Goal: Task Accomplishment & Management: Complete application form

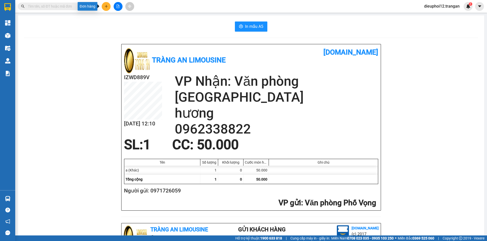
click at [104, 5] on button at bounding box center [106, 6] width 9 height 9
click at [118, 18] on div "Tạo đơn hàng" at bounding box center [126, 19] width 22 height 6
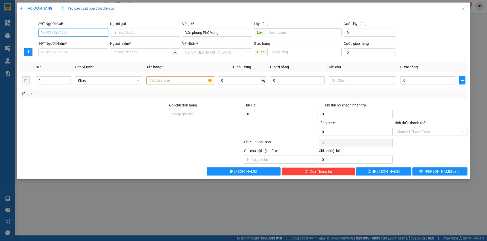
click at [71, 31] on input "SĐT Người Gửi *" at bounding box center [73, 33] width 70 height 8
type input "0972740139"
click at [79, 52] on input "SĐT Người Nhận *" at bounding box center [73, 52] width 70 height 8
type input "0339155336"
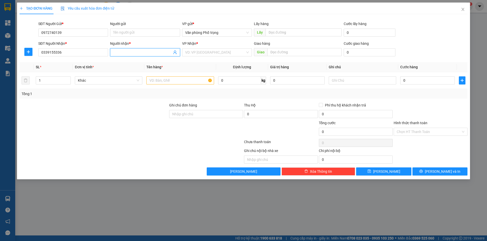
click at [158, 54] on input "Người nhận *" at bounding box center [142, 53] width 59 height 6
click at [202, 57] on div "VP Nhận * VD: VP [GEOGRAPHIC_DATA]" at bounding box center [217, 50] width 70 height 18
click at [206, 51] on input "search" at bounding box center [215, 53] width 60 height 8
drag, startPoint x: 206, startPoint y: 51, endPoint x: 209, endPoint y: 57, distance: 5.9
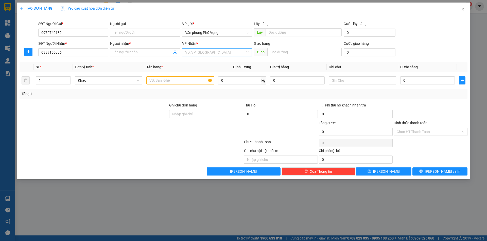
click at [206, 51] on input "search" at bounding box center [215, 53] width 60 height 8
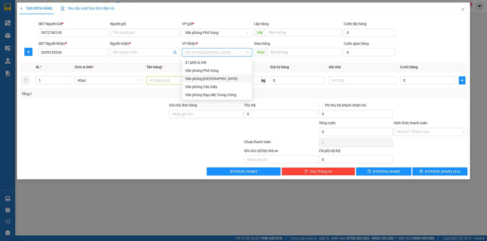
click at [212, 79] on div "Văn phòng [GEOGRAPHIC_DATA]" at bounding box center [217, 79] width 64 height 6
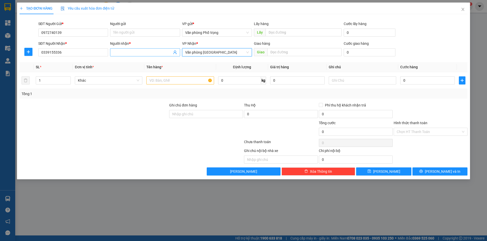
click at [155, 54] on input "Người nhận *" at bounding box center [142, 53] width 59 height 6
type input "a"
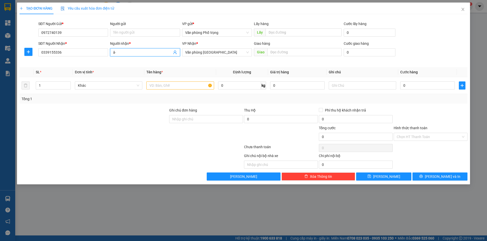
type input "â"
type input "aa"
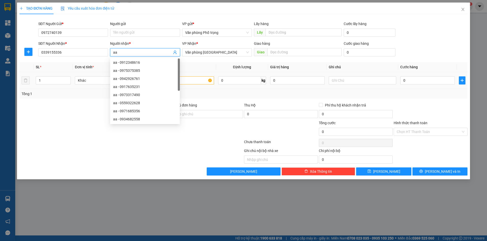
click at [174, 81] on div "aa - 0942926761" at bounding box center [145, 79] width 70 height 8
click at [174, 81] on div "aa - 0942926761" at bounding box center [145, 79] width 64 height 6
type input "0942926761"
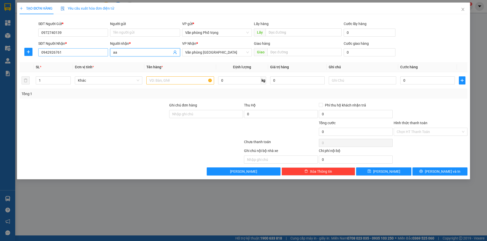
type input "aa"
click at [62, 55] on input "0942926761" at bounding box center [73, 52] width 70 height 8
type input "0339155336"
click at [192, 81] on input "text" at bounding box center [179, 81] width 67 height 8
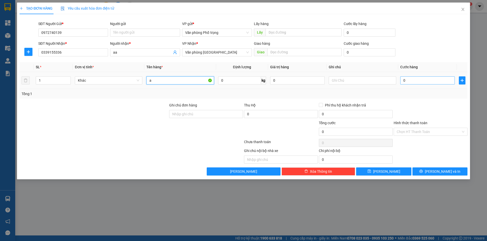
type input "a"
click at [440, 79] on input "0" at bounding box center [427, 81] width 54 height 8
type input "6"
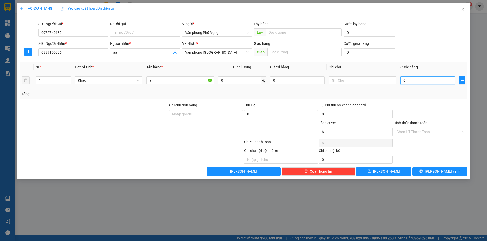
type input "60"
type input "600"
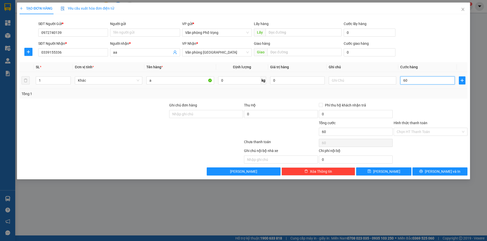
type input "600"
type input "6.000"
type input "60.000"
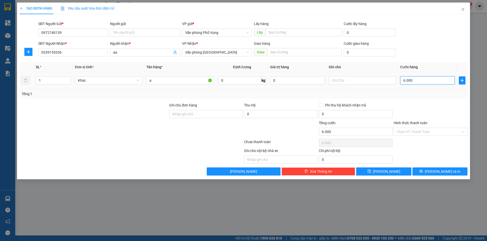
type input "60.000"
click at [444, 174] on span "[PERSON_NAME] và In" at bounding box center [441, 172] width 35 height 6
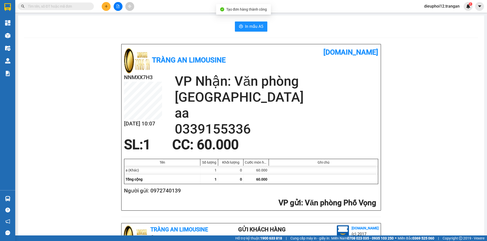
scroll to position [148, 0]
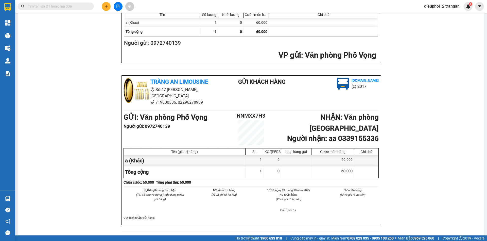
click at [68, 7] on input "text" at bounding box center [58, 7] width 60 height 6
type input "186"
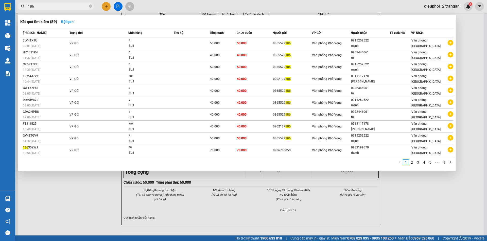
click at [68, 7] on input "186" at bounding box center [58, 7] width 60 height 6
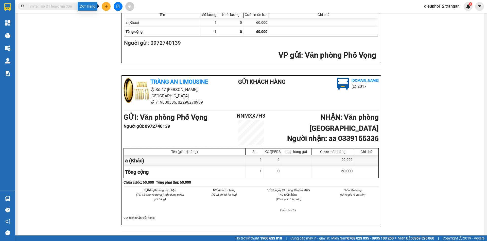
click at [105, 7] on icon "plus" at bounding box center [106, 7] width 4 height 4
click at [122, 17] on div "Tạo đơn hàng" at bounding box center [126, 19] width 22 height 6
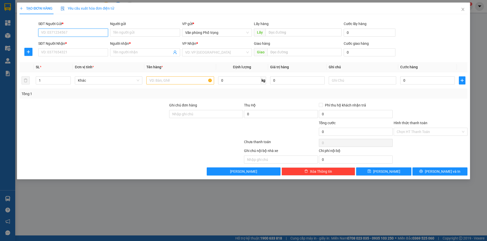
click at [55, 33] on input "SĐT Người Gửi *" at bounding box center [73, 33] width 70 height 8
type input "0966388585"
click at [60, 41] on div "0966388585" at bounding box center [73, 43] width 64 height 6
type input "0989555807"
type input "ân"
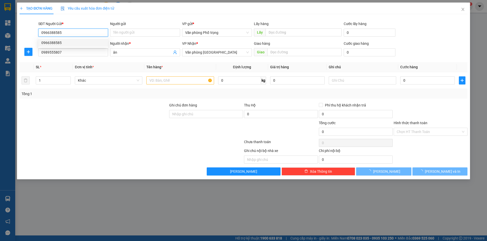
type input "40.000"
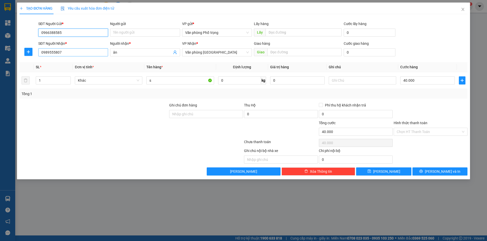
type input "0966388585"
click at [63, 53] on input "0989555807" at bounding box center [73, 52] width 70 height 8
click at [52, 62] on div "0913372663 - vinh" at bounding box center [73, 63] width 64 height 6
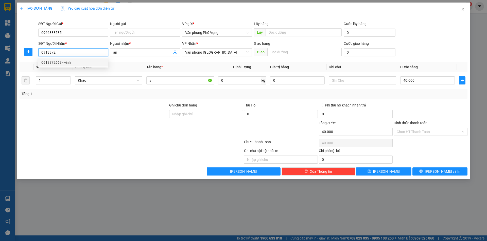
type input "0913372663"
type input "vinh"
type input "0913372663"
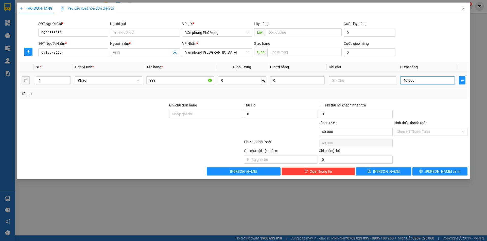
click at [415, 81] on input "40.000" at bounding box center [427, 81] width 54 height 8
click at [440, 173] on span "[PERSON_NAME] và In" at bounding box center [441, 172] width 35 height 6
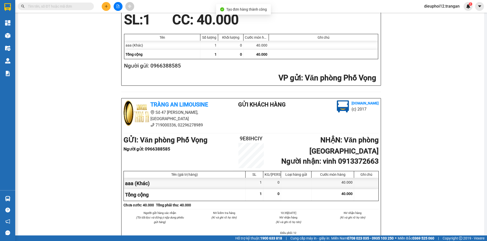
scroll to position [148, 0]
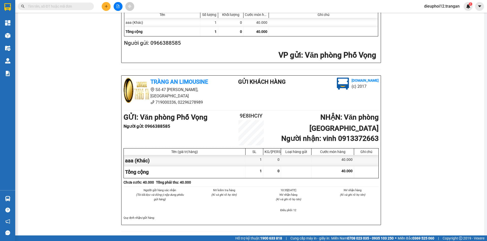
click at [106, 8] on button at bounding box center [106, 6] width 9 height 9
click at [120, 18] on div "Tạo đơn hàng" at bounding box center [126, 19] width 22 height 6
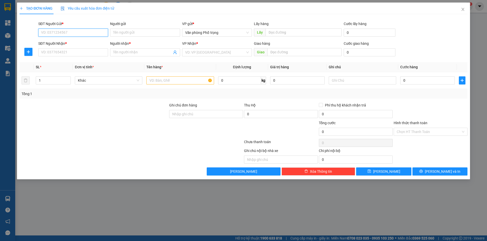
click at [64, 31] on input "SĐT Người Gửi *" at bounding box center [73, 33] width 70 height 8
click at [72, 32] on input "SĐT Người Gửi *" at bounding box center [73, 33] width 70 height 8
click at [54, 43] on div "0978893017" at bounding box center [73, 43] width 64 height 6
type input "0978893017"
type input "0975207777"
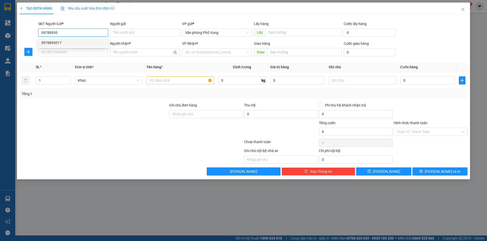
type input "[GEOGRAPHIC_DATA]"
click at [54, 43] on div "0978893017" at bounding box center [73, 43] width 64 height 6
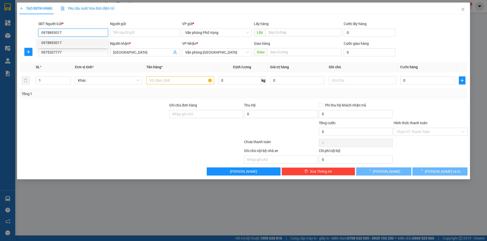
type input "30.000"
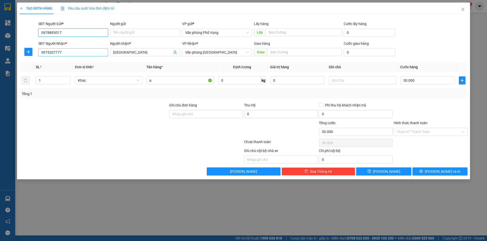
type input "0978893017"
click at [80, 51] on input "0975207777" at bounding box center [73, 52] width 70 height 8
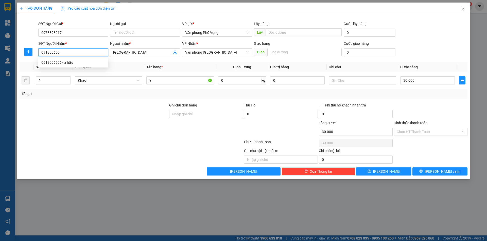
type input "0913006506"
click at [69, 63] on div "0913006506 - a hậu" at bounding box center [73, 63] width 64 height 6
type input "a hậu"
click at [69, 63] on div "0913006506 - a hậu" at bounding box center [73, 63] width 64 height 6
type input "0913006506"
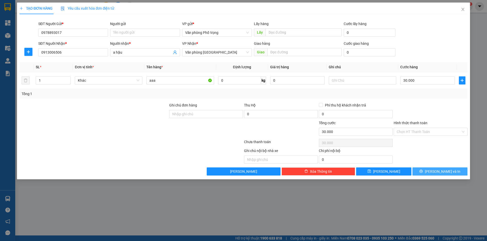
click at [440, 172] on span "[PERSON_NAME] và In" at bounding box center [441, 172] width 35 height 6
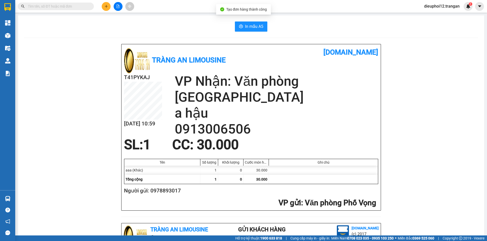
scroll to position [148, 0]
